Goal: Information Seeking & Learning: Compare options

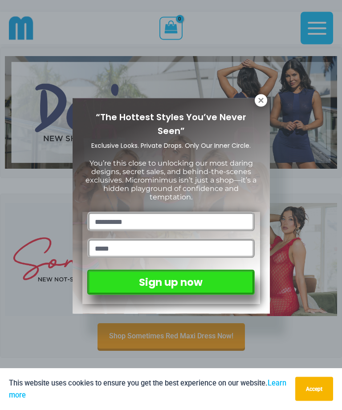
scroll to position [19, 0]
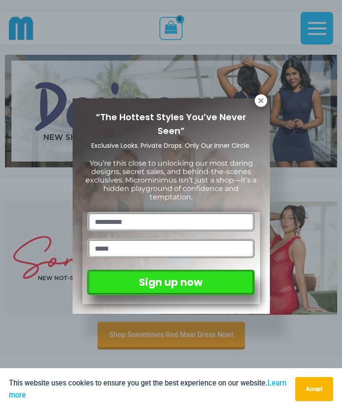
click at [257, 103] on icon at bounding box center [261, 101] width 8 height 8
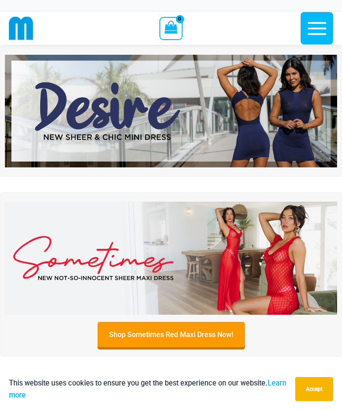
click at [241, 238] on img at bounding box center [171, 258] width 332 height 113
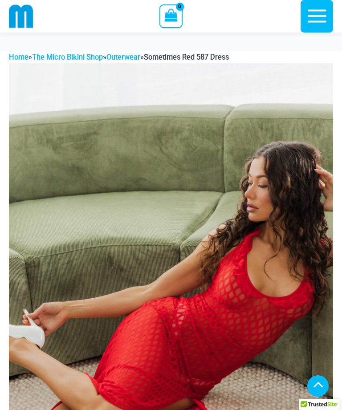
scroll to position [512, 0]
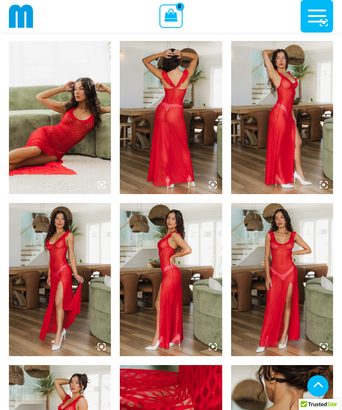
click at [273, 159] on img at bounding box center [282, 117] width 102 height 153
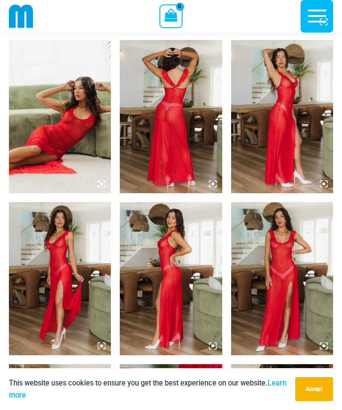
click at [292, 144] on img at bounding box center [282, 116] width 102 height 153
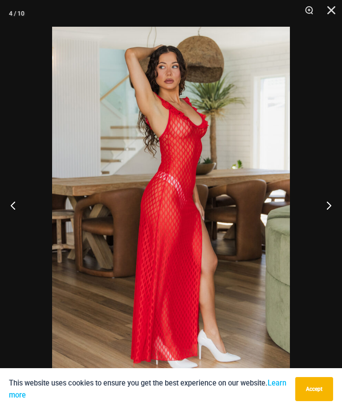
click at [321, 207] on button "Next" at bounding box center [325, 205] width 33 height 45
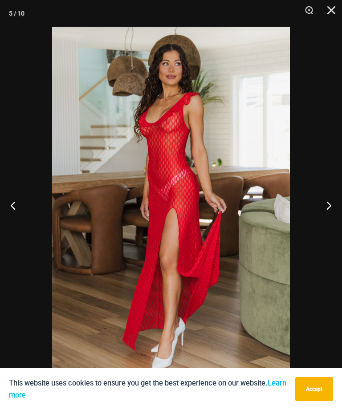
click at [322, 199] on button "Next" at bounding box center [325, 205] width 33 height 45
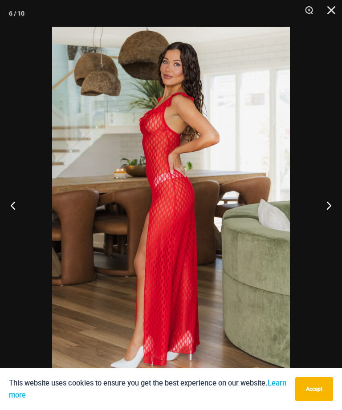
click at [322, 199] on button "Next" at bounding box center [325, 205] width 33 height 45
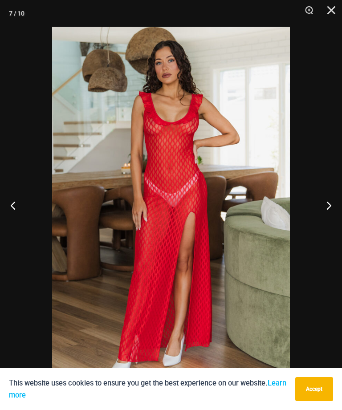
click at [321, 200] on button "Next" at bounding box center [325, 205] width 33 height 45
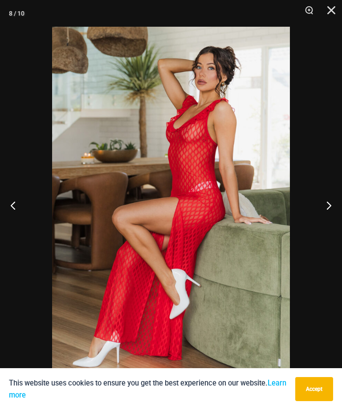
click at [320, 200] on button "Next" at bounding box center [325, 205] width 33 height 45
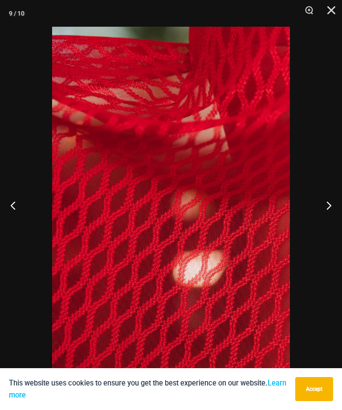
click at [321, 200] on button "Next" at bounding box center [325, 205] width 33 height 45
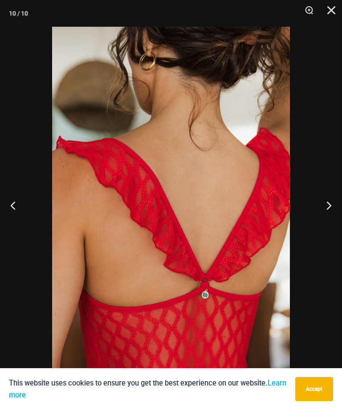
click at [320, 201] on button "Next" at bounding box center [325, 205] width 33 height 45
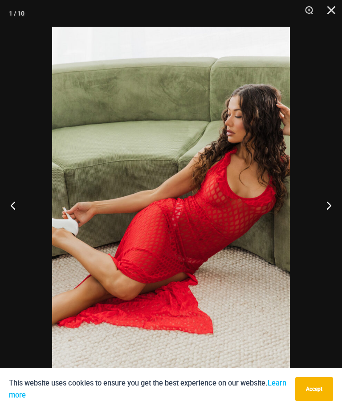
click at [321, 199] on button "Next" at bounding box center [325, 205] width 33 height 45
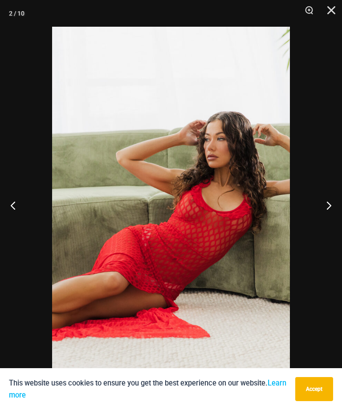
click at [320, 200] on button "Next" at bounding box center [325, 205] width 33 height 45
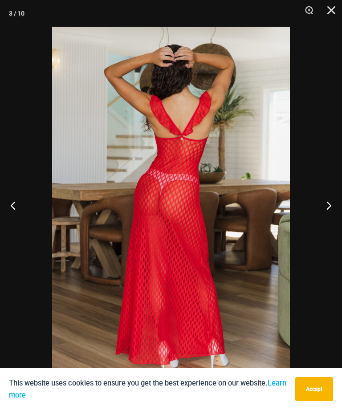
click at [320, 200] on button "Next" at bounding box center [325, 205] width 33 height 45
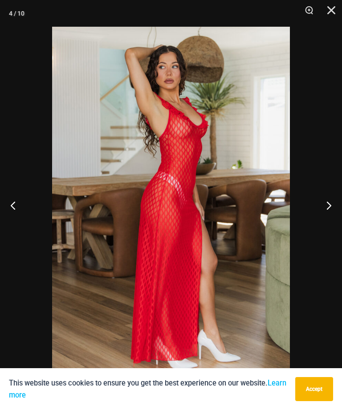
click at [320, 199] on button "Next" at bounding box center [325, 205] width 33 height 45
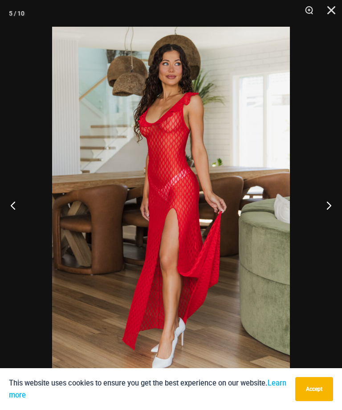
click at [319, 200] on button "Next" at bounding box center [325, 205] width 33 height 45
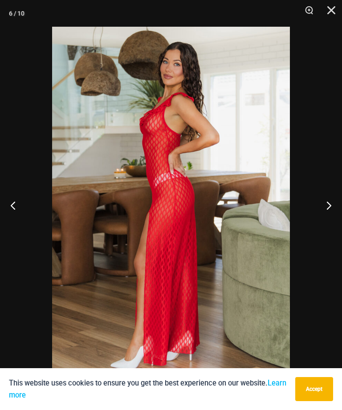
click at [320, 198] on button "Next" at bounding box center [325, 205] width 33 height 45
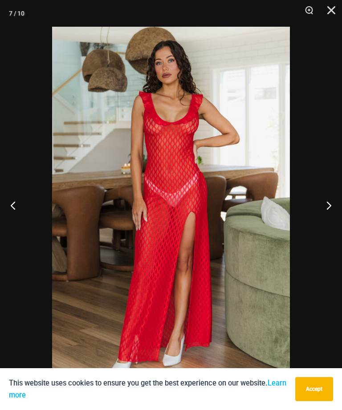
click at [320, 198] on button "Next" at bounding box center [325, 205] width 33 height 45
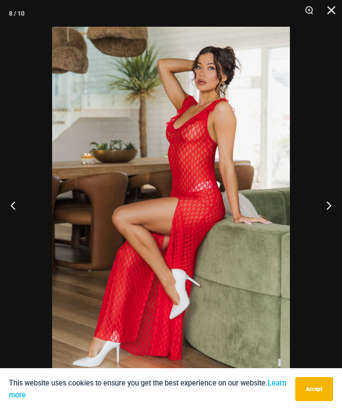
click at [320, 197] on button "Next" at bounding box center [325, 205] width 33 height 45
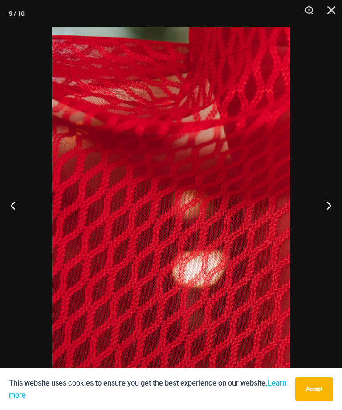
click at [320, 197] on button "Next" at bounding box center [325, 205] width 33 height 45
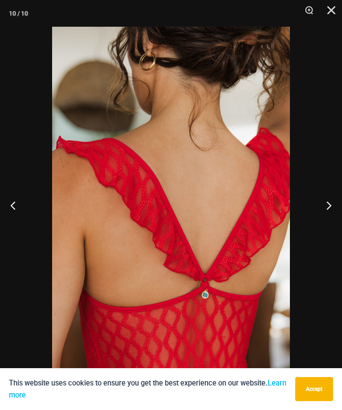
click at [319, 198] on button "Next" at bounding box center [325, 205] width 33 height 45
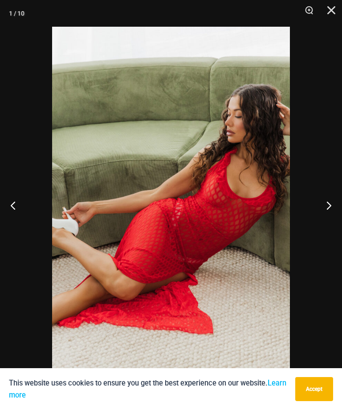
click at [332, 18] on button "Close" at bounding box center [328, 13] width 22 height 27
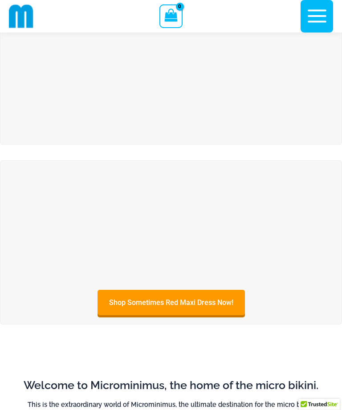
scroll to position [48, 0]
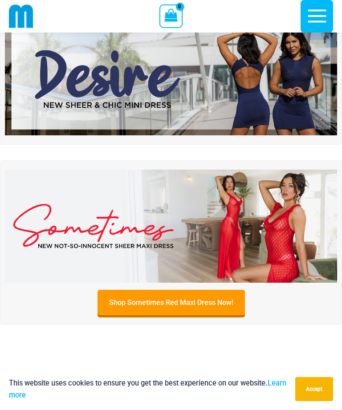
click at [274, 110] on img at bounding box center [171, 79] width 332 height 113
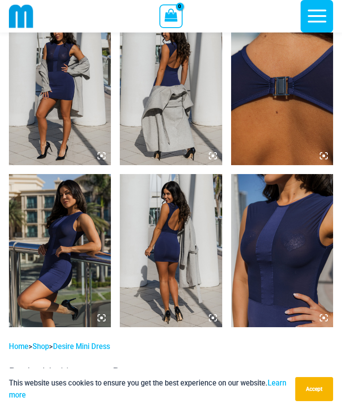
scroll to position [699, 0]
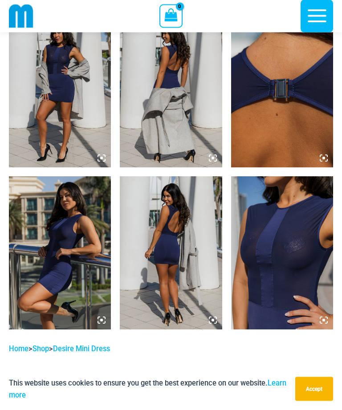
click at [274, 238] on img at bounding box center [282, 253] width 102 height 153
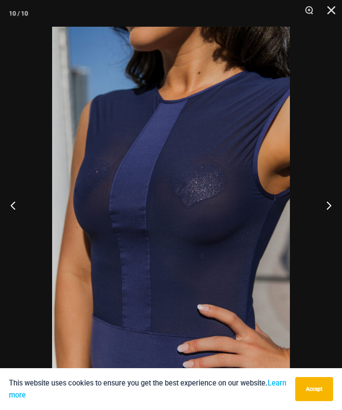
click at [323, 196] on button "Next" at bounding box center [325, 205] width 33 height 45
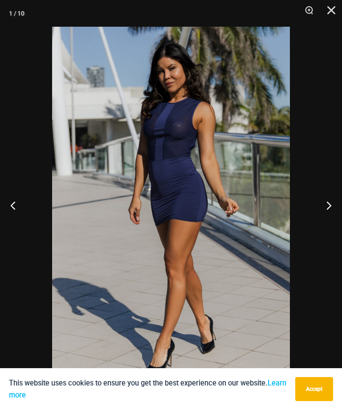
click at [322, 198] on button "Next" at bounding box center [325, 205] width 33 height 45
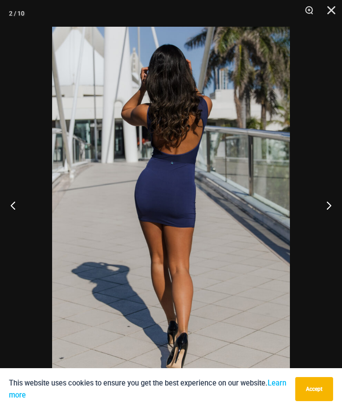
click at [321, 197] on button "Next" at bounding box center [325, 205] width 33 height 45
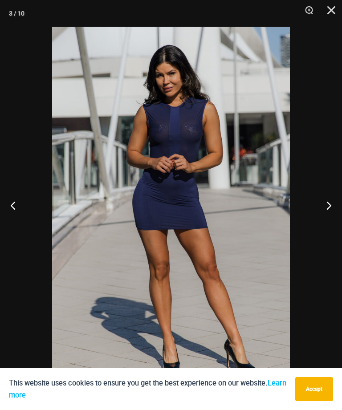
click at [320, 198] on button "Next" at bounding box center [325, 205] width 33 height 45
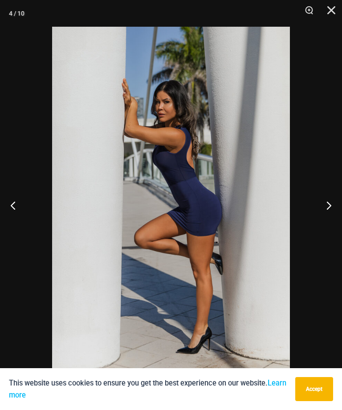
click at [319, 197] on button "Next" at bounding box center [325, 205] width 33 height 45
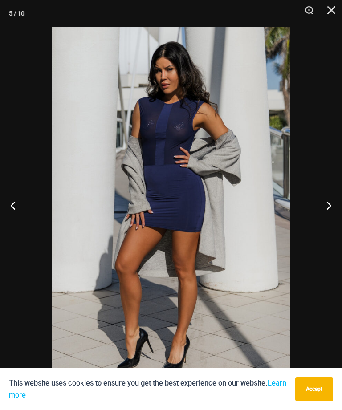
click at [318, 193] on button "Next" at bounding box center [325, 205] width 33 height 45
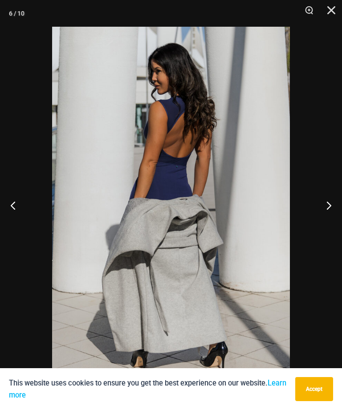
click at [326, 211] on button "Next" at bounding box center [325, 205] width 33 height 45
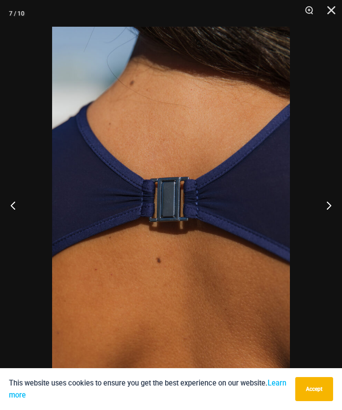
click at [326, 203] on button "Next" at bounding box center [325, 205] width 33 height 45
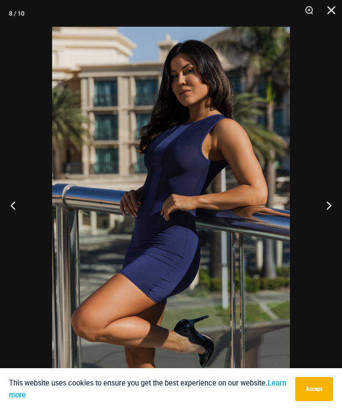
click at [321, 196] on button "Next" at bounding box center [325, 205] width 33 height 45
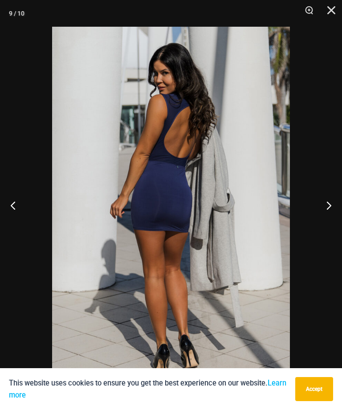
click at [318, 196] on button "Next" at bounding box center [325, 205] width 33 height 45
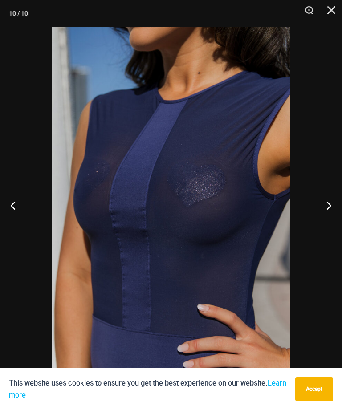
click at [317, 196] on button "Next" at bounding box center [325, 205] width 33 height 45
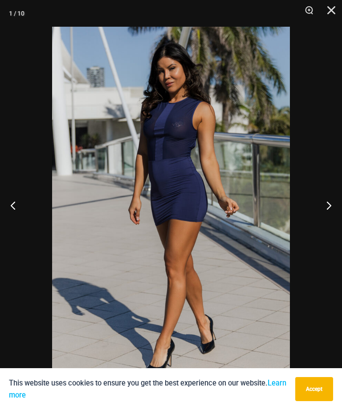
click at [339, 10] on button "Close" at bounding box center [328, 13] width 22 height 27
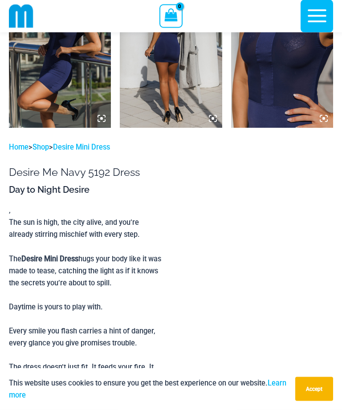
scroll to position [890, 0]
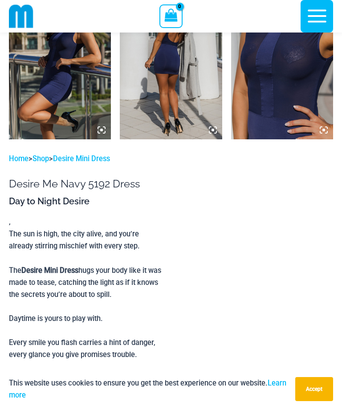
click at [318, 18] on icon "button" at bounding box center [317, 16] width 22 height 22
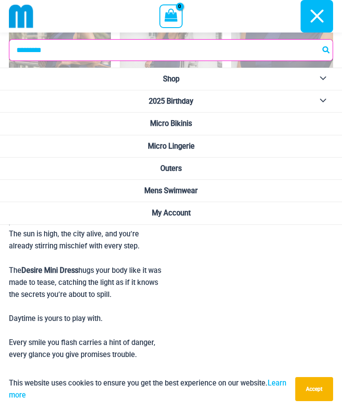
click at [277, 145] on link "Micro Lingerie" at bounding box center [171, 146] width 342 height 22
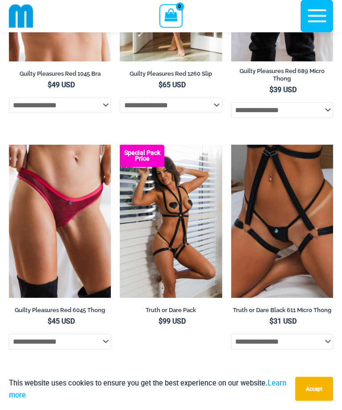
scroll to position [481, 0]
click at [231, 145] on img at bounding box center [231, 145] width 0 height 0
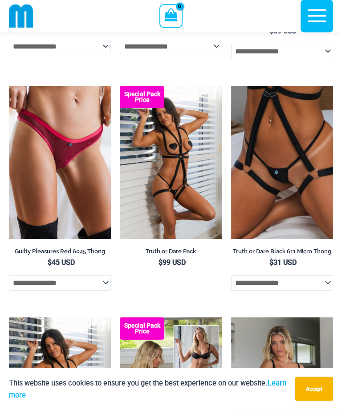
scroll to position [540, 0]
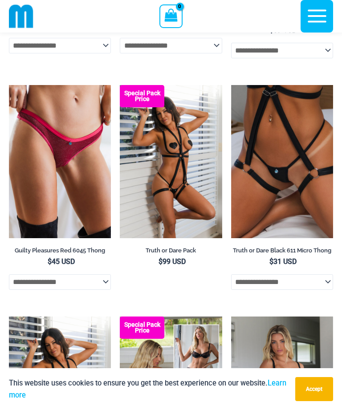
click at [120, 85] on img at bounding box center [120, 85] width 0 height 0
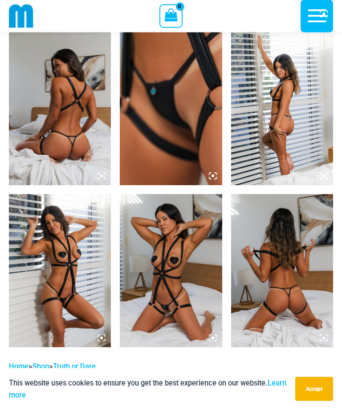
scroll to position [520, 0]
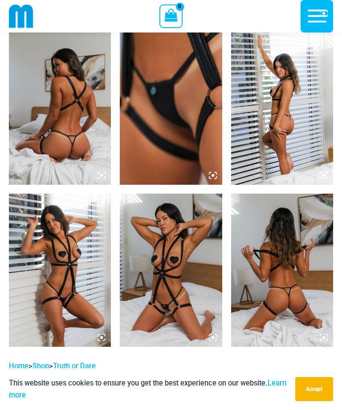
click at [55, 283] on img at bounding box center [60, 270] width 102 height 153
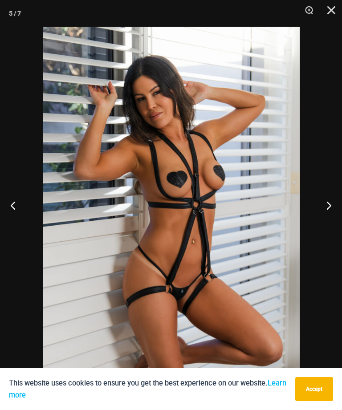
click at [326, 221] on button "Next" at bounding box center [325, 205] width 33 height 45
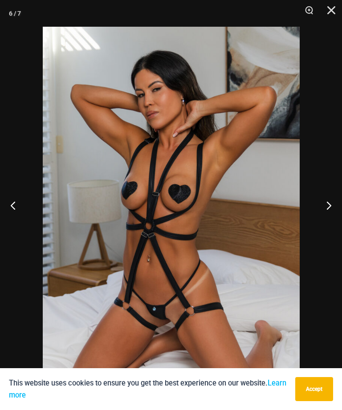
click at [324, 225] on button "Next" at bounding box center [325, 205] width 33 height 45
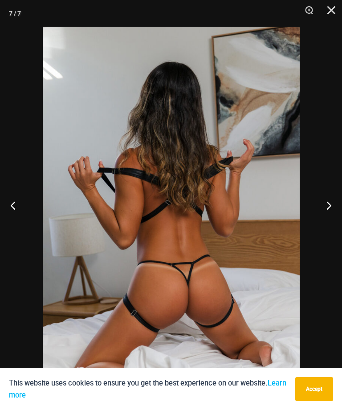
click at [324, 221] on button "Next" at bounding box center [325, 205] width 33 height 45
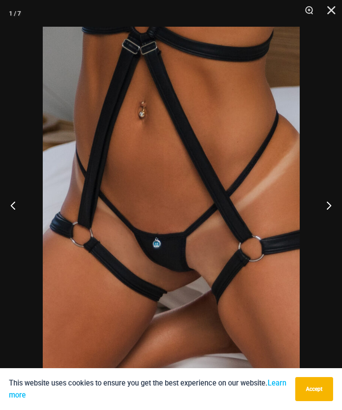
click at [323, 221] on button "Next" at bounding box center [325, 205] width 33 height 45
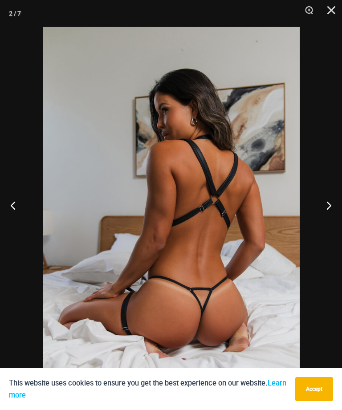
click at [320, 223] on button "Next" at bounding box center [325, 205] width 33 height 45
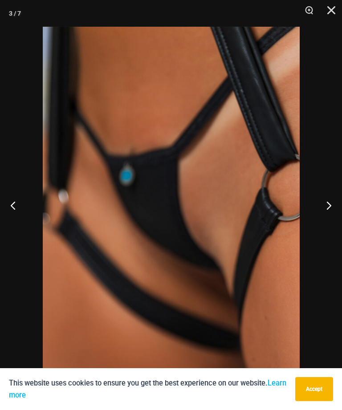
click at [318, 212] on button "Next" at bounding box center [325, 205] width 33 height 45
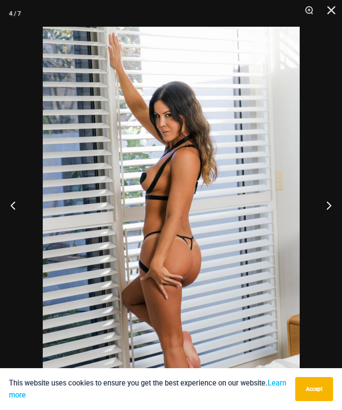
click at [317, 212] on button "Next" at bounding box center [325, 205] width 33 height 45
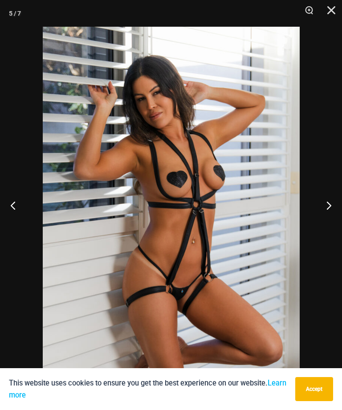
click at [338, 18] on button "Close" at bounding box center [328, 13] width 22 height 27
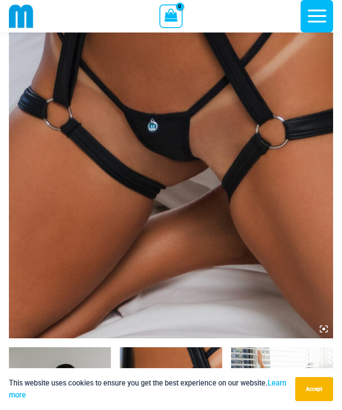
scroll to position [204, 0]
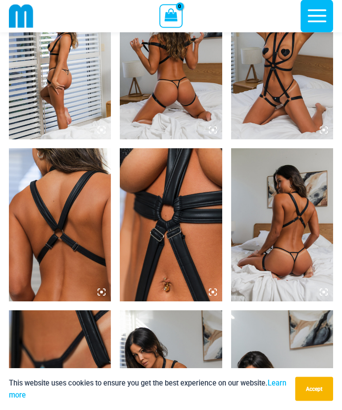
scroll to position [566, 0]
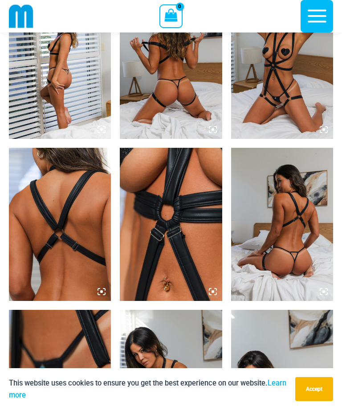
click at [196, 265] on img at bounding box center [171, 224] width 102 height 153
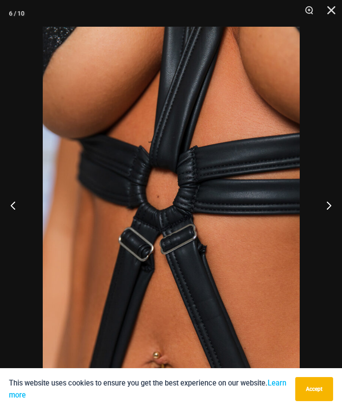
click at [316, 217] on button "Next" at bounding box center [325, 205] width 33 height 45
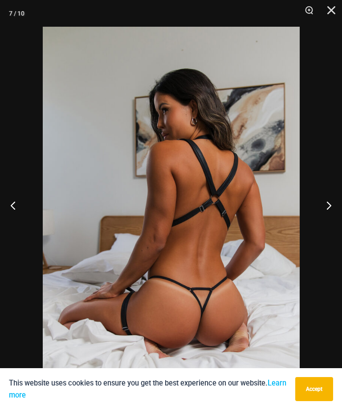
click at [314, 224] on button "Next" at bounding box center [325, 205] width 33 height 45
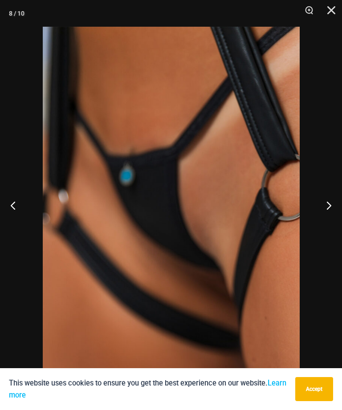
click at [312, 224] on button "Next" at bounding box center [325, 205] width 33 height 45
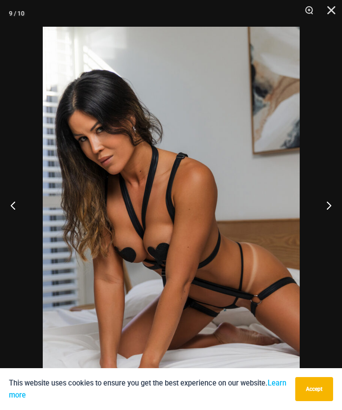
click at [313, 223] on button "Next" at bounding box center [325, 205] width 33 height 45
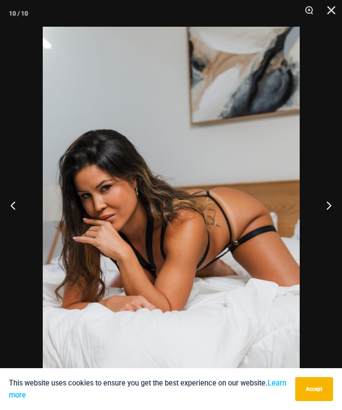
click at [313, 223] on button "Next" at bounding box center [325, 205] width 33 height 45
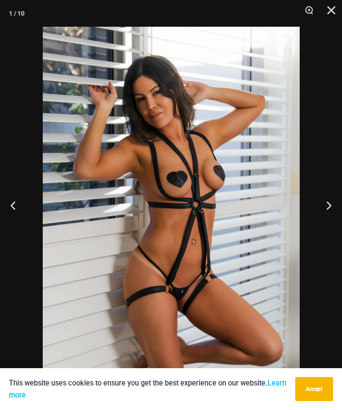
click at [313, 222] on button "Next" at bounding box center [325, 205] width 33 height 45
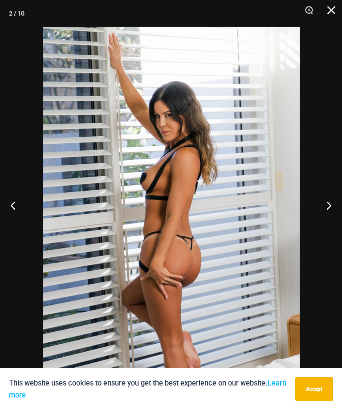
click at [314, 219] on button "Next" at bounding box center [325, 205] width 33 height 45
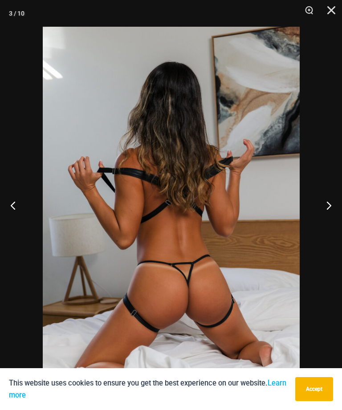
click at [314, 219] on button "Next" at bounding box center [325, 205] width 33 height 45
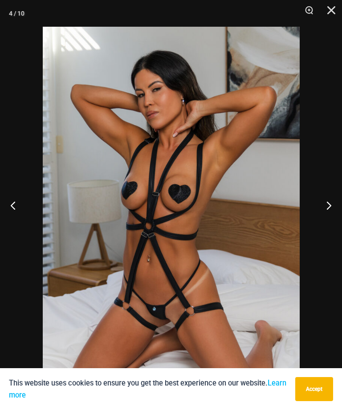
click at [314, 219] on button "Next" at bounding box center [325, 205] width 33 height 45
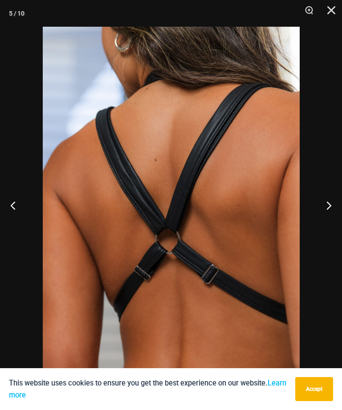
click at [313, 219] on button "Next" at bounding box center [325, 205] width 33 height 45
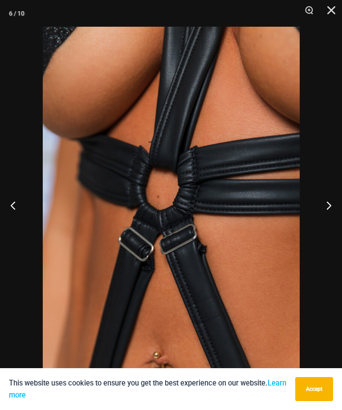
click at [314, 214] on button "Next" at bounding box center [325, 205] width 33 height 45
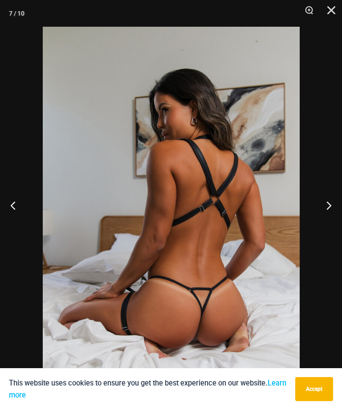
click at [326, 13] on button "Close" at bounding box center [328, 13] width 22 height 27
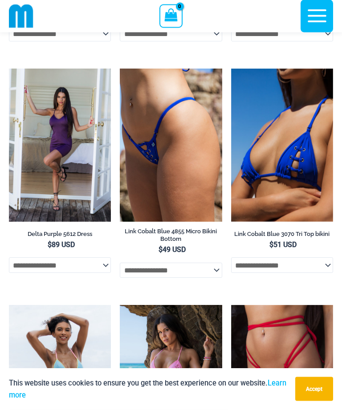
scroll to position [3553, 0]
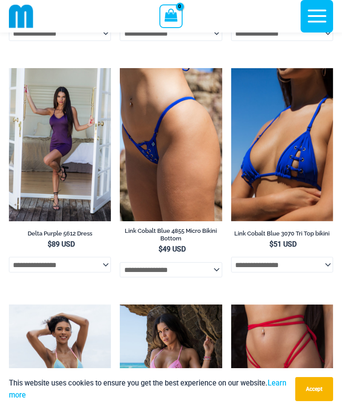
click at [231, 68] on img at bounding box center [231, 68] width 0 height 0
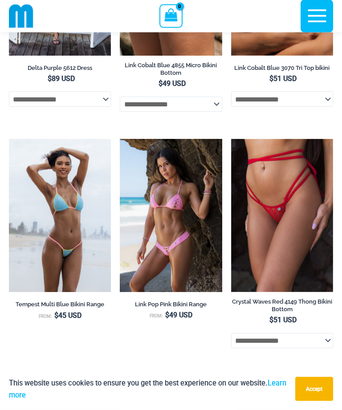
scroll to position [3723, 0]
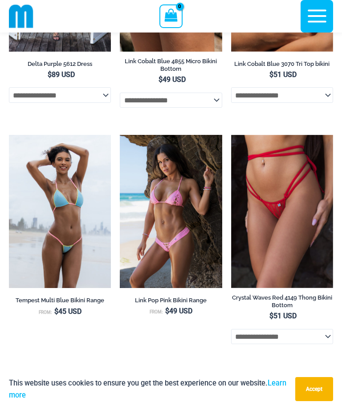
click at [120, 135] on img at bounding box center [120, 135] width 0 height 0
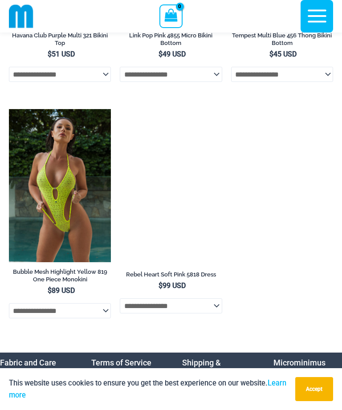
scroll to position [4222, 0]
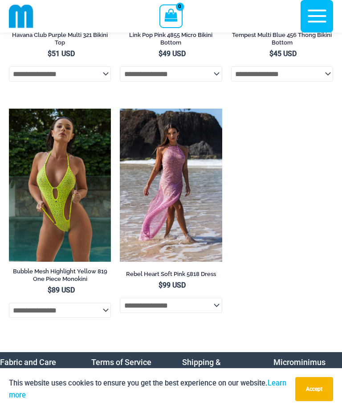
click at [120, 109] on img at bounding box center [120, 109] width 0 height 0
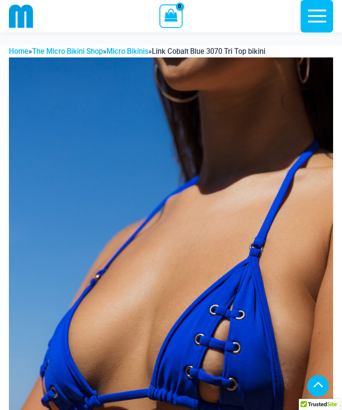
scroll to position [357, 0]
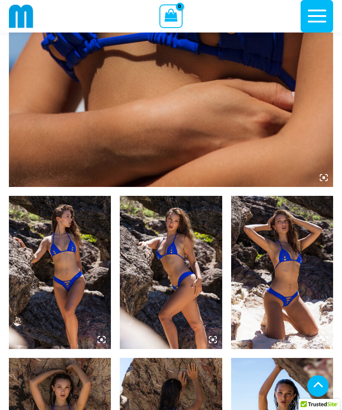
click at [307, 196] on img at bounding box center [282, 272] width 102 height 153
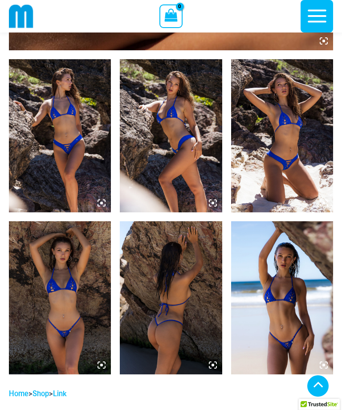
scroll to position [493, 0]
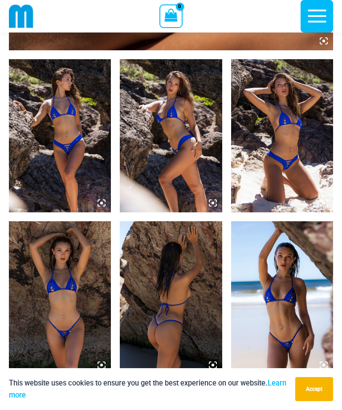
click at [302, 185] on img at bounding box center [282, 135] width 102 height 153
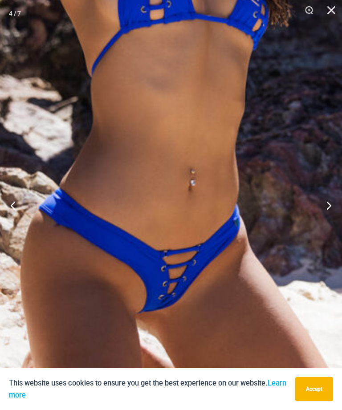
click at [322, 226] on button "Next" at bounding box center [325, 205] width 33 height 45
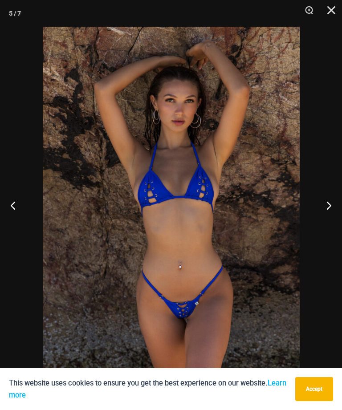
click at [326, 222] on button "Next" at bounding box center [325, 205] width 33 height 45
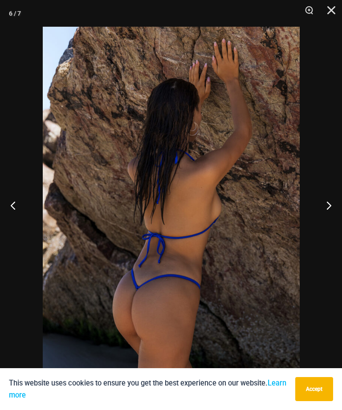
click at [328, 222] on button "Next" at bounding box center [325, 205] width 33 height 45
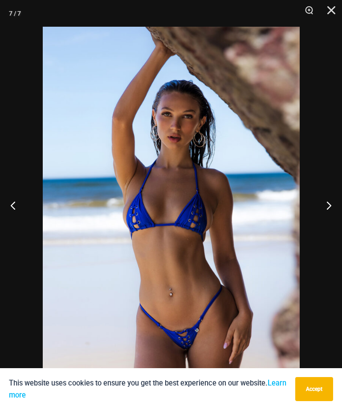
click at [326, 222] on button "Next" at bounding box center [325, 205] width 33 height 45
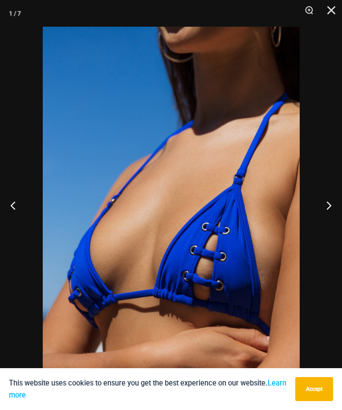
click at [324, 224] on button "Next" at bounding box center [325, 205] width 33 height 45
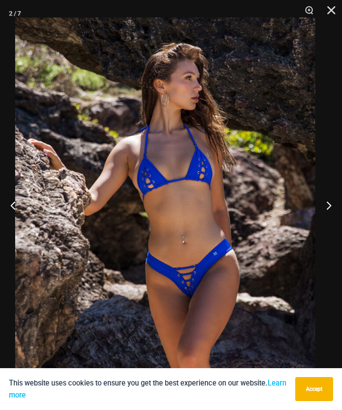
click at [333, 218] on button "Next" at bounding box center [325, 205] width 33 height 45
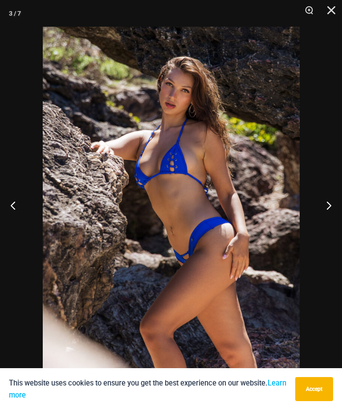
click at [323, 227] on button "Next" at bounding box center [325, 205] width 33 height 45
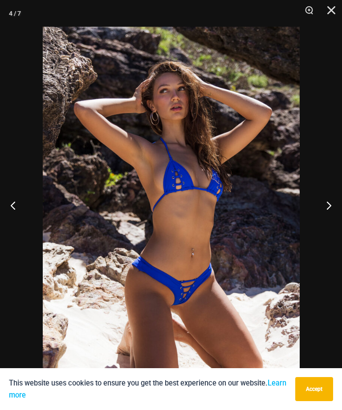
click at [324, 12] on button "Close" at bounding box center [328, 13] width 22 height 27
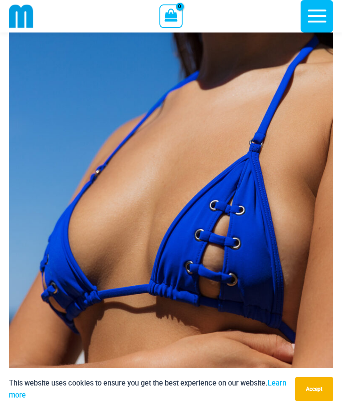
scroll to position [97, 0]
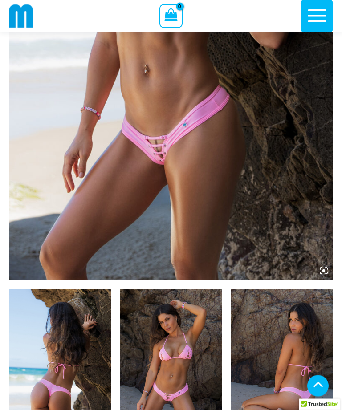
scroll to position [248, 0]
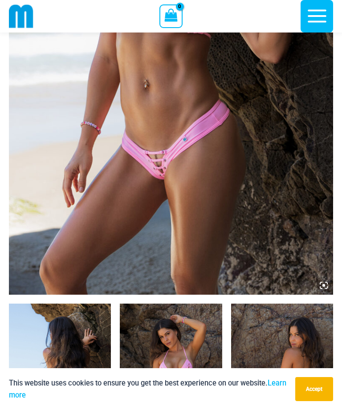
click at [278, 221] on img at bounding box center [171, 51] width 324 height 486
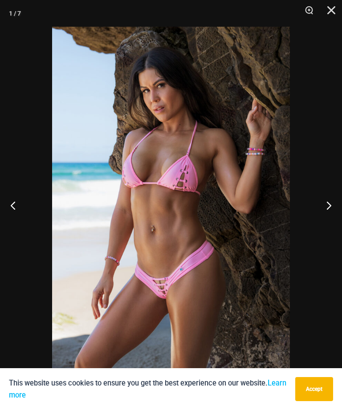
click at [322, 208] on button "Next" at bounding box center [325, 205] width 33 height 45
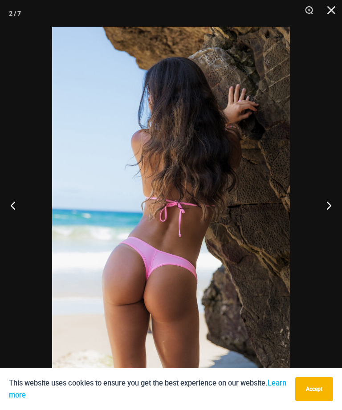
click at [322, 208] on button "Next" at bounding box center [325, 205] width 33 height 45
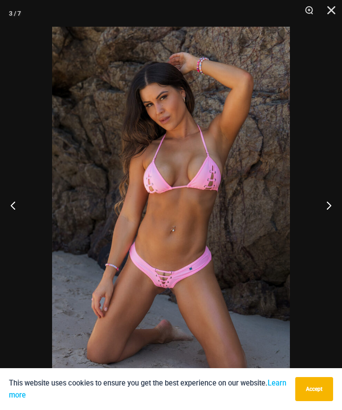
click at [313, 11] on button "Zoom" at bounding box center [306, 13] width 22 height 27
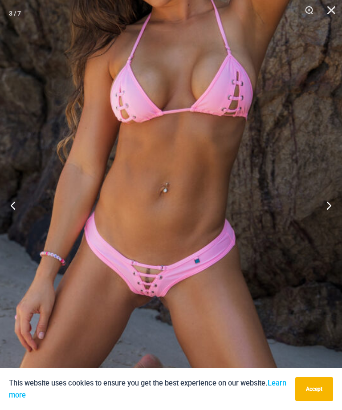
click at [323, 210] on button "Next" at bounding box center [325, 205] width 33 height 45
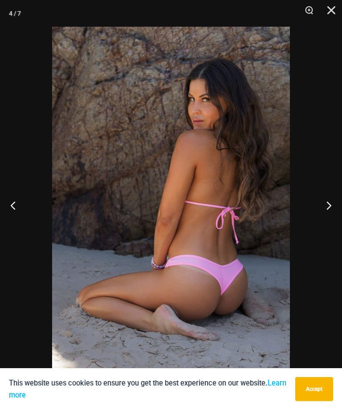
click at [322, 209] on button "Next" at bounding box center [325, 205] width 33 height 45
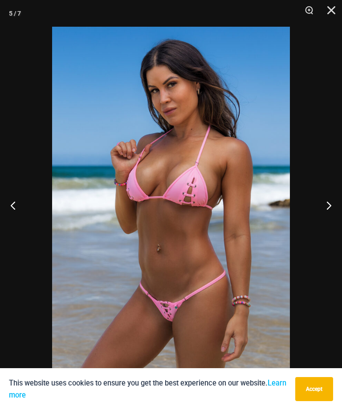
click at [325, 209] on button "Next" at bounding box center [325, 205] width 33 height 45
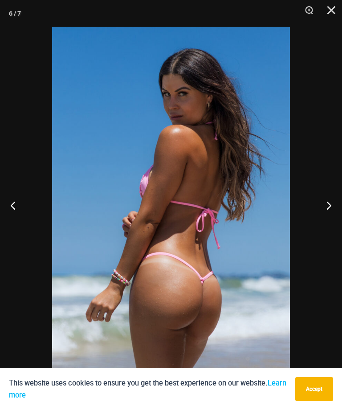
click at [323, 210] on button "Next" at bounding box center [325, 205] width 33 height 45
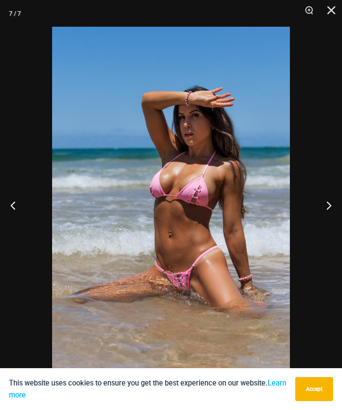
click at [324, 211] on button "Next" at bounding box center [325, 205] width 33 height 45
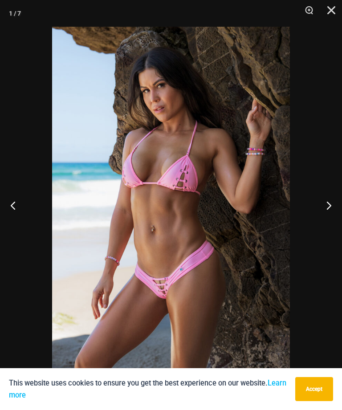
click at [329, 13] on button "Close" at bounding box center [328, 13] width 22 height 27
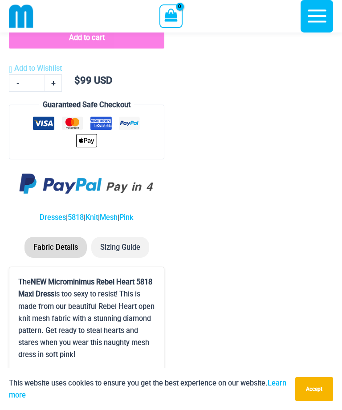
scroll to position [1225, 0]
